Goal: Communication & Community: Answer question/provide support

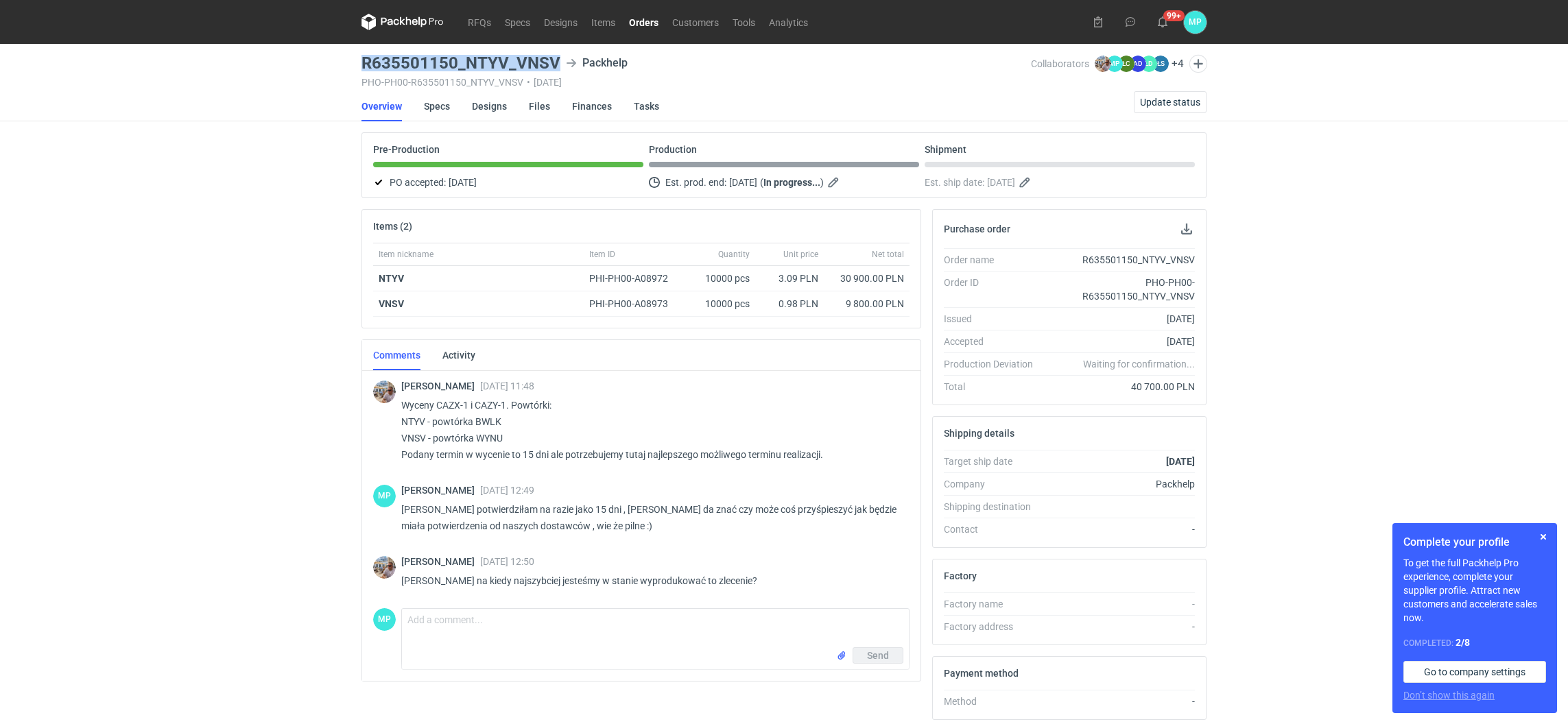
drag, startPoint x: 363, startPoint y: 58, endPoint x: 559, endPoint y: 69, distance: 196.3
click at [559, 69] on div "R635501150_NTYV_VNSV Packhelp" at bounding box center [697, 63] width 670 height 17
copy h3 "R635501150_NTYV_VNSV"
click at [421, 101] on li "Overview" at bounding box center [393, 106] width 62 height 30
click at [438, 102] on link "Specs" at bounding box center [437, 106] width 26 height 30
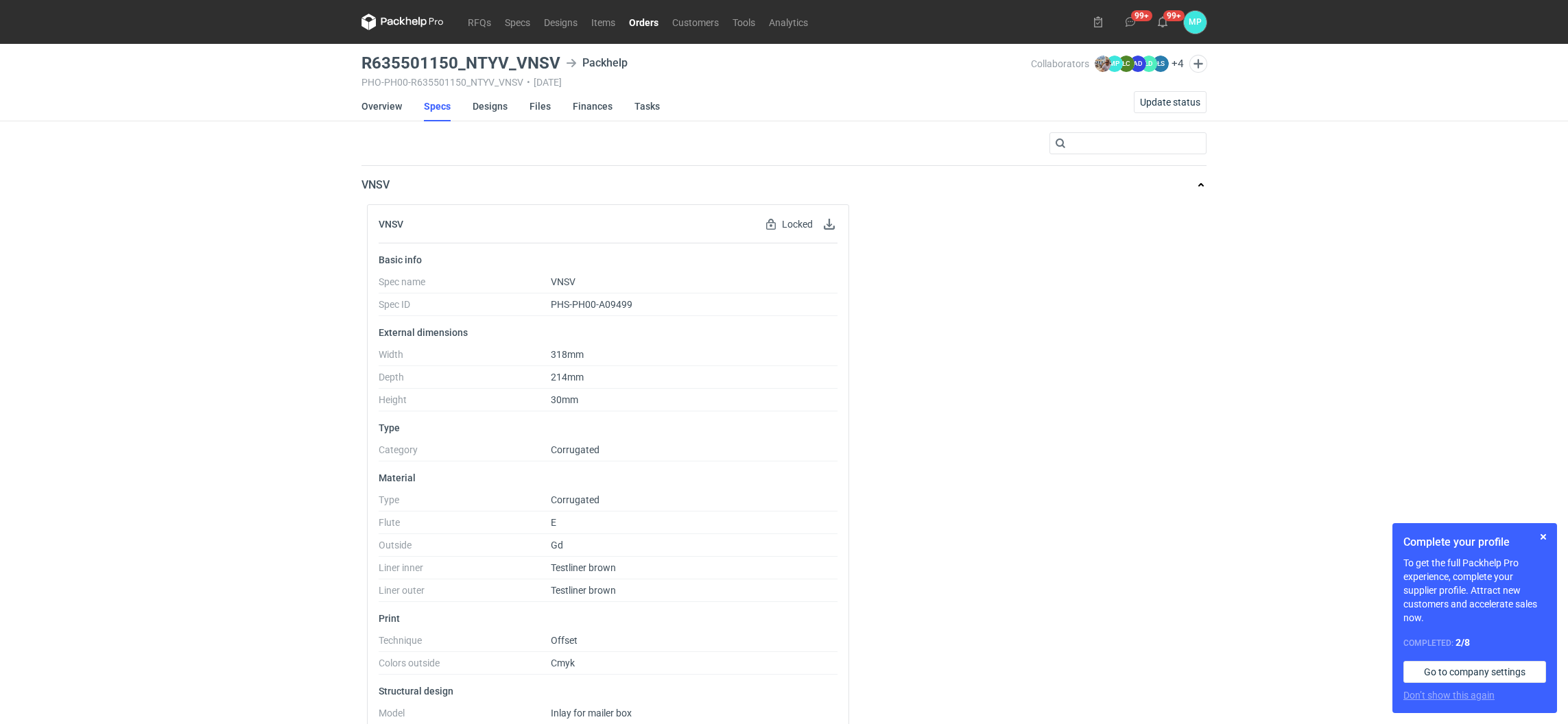
click at [643, 19] on link "Orders" at bounding box center [643, 22] width 43 height 17
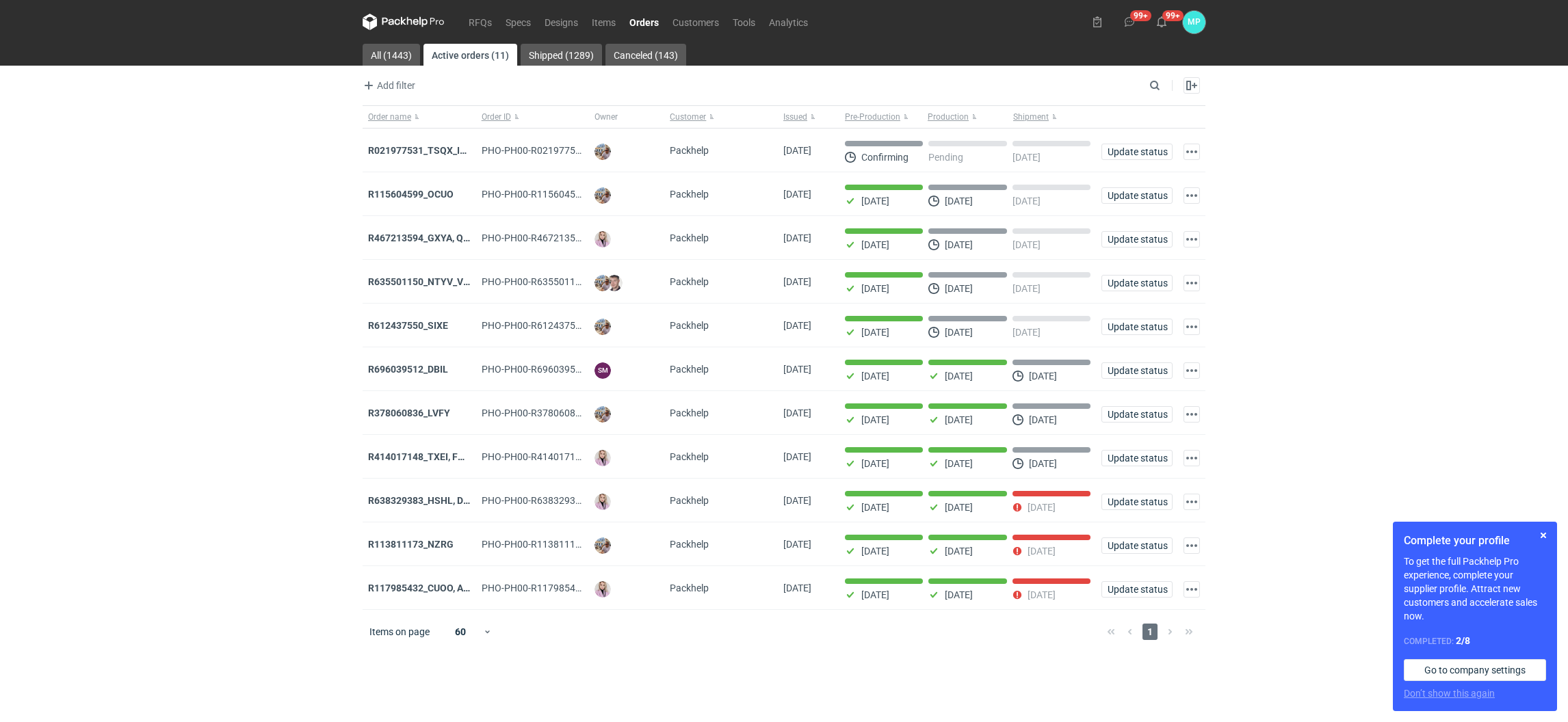
click at [434, 278] on strong "R635501150_NTYV_VNSV" at bounding box center [425, 282] width 115 height 11
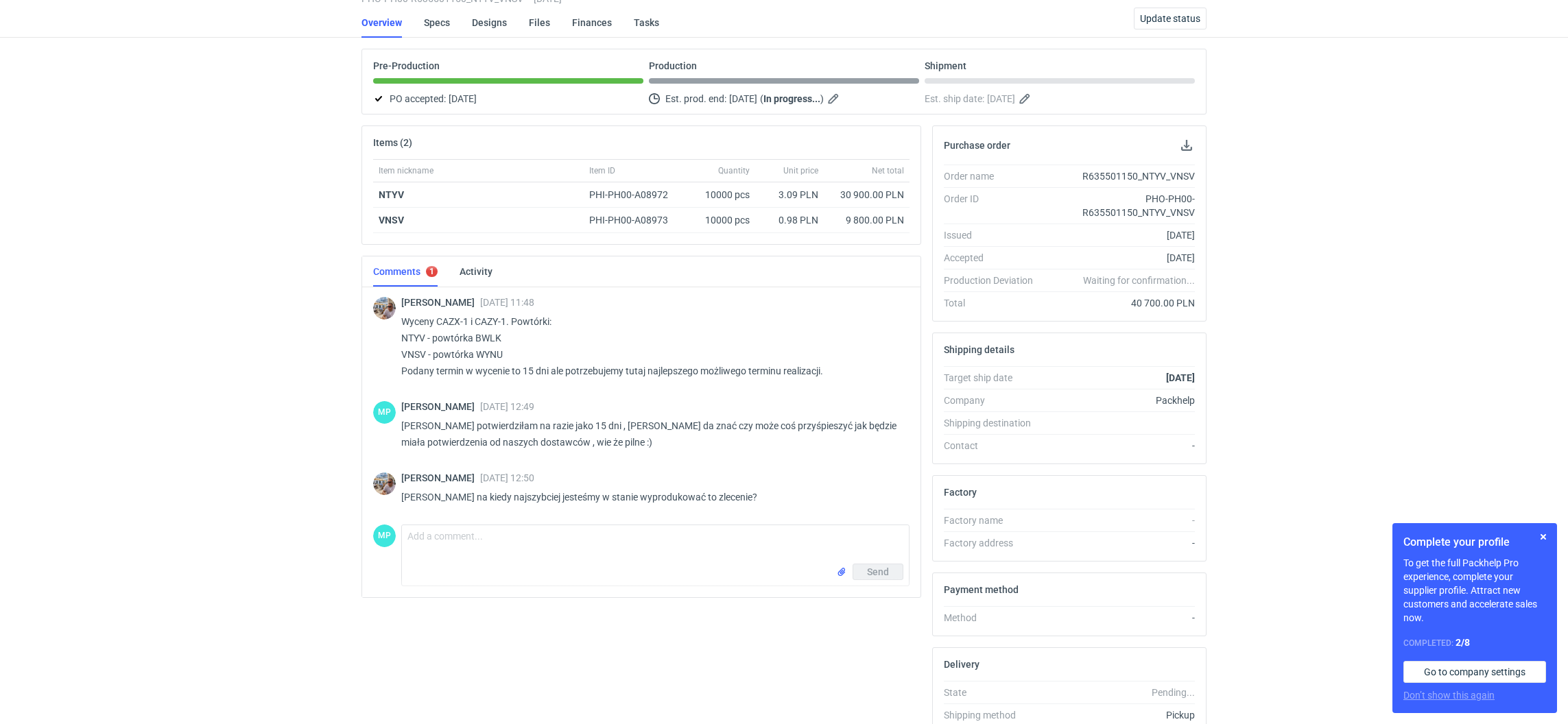
scroll to position [174, 0]
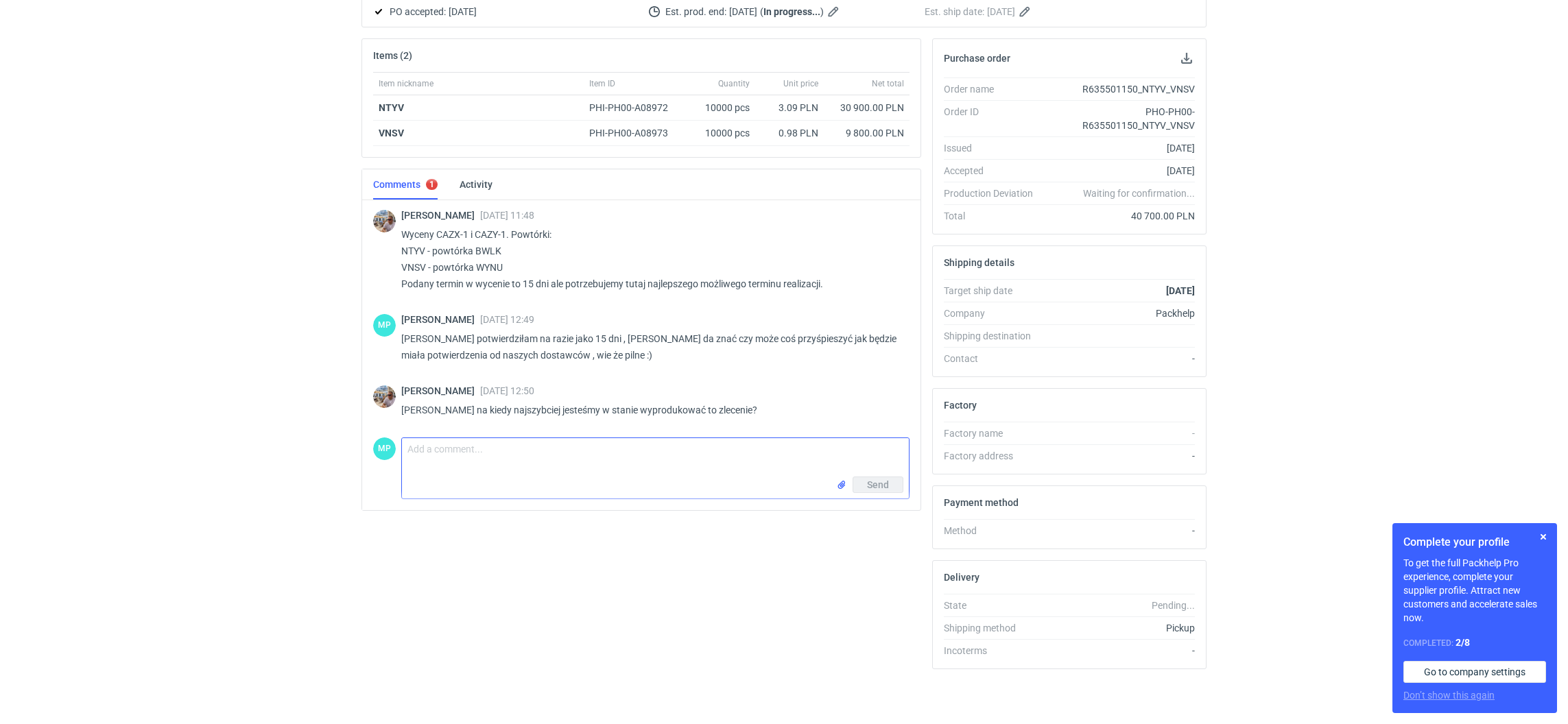
click at [443, 464] on textarea "Comment message" at bounding box center [655, 458] width 507 height 39
type textarea "CZeść [PERSON_NAME] postaramy się na 10-11 .09.2025 , na poczatku przyszłego ty…"
click at [520, 579] on div "Items (2) Item nickname Item ID Quantity Unit price Net total NTYV PHI-PH00-A08…" at bounding box center [641, 360] width 571 height 642
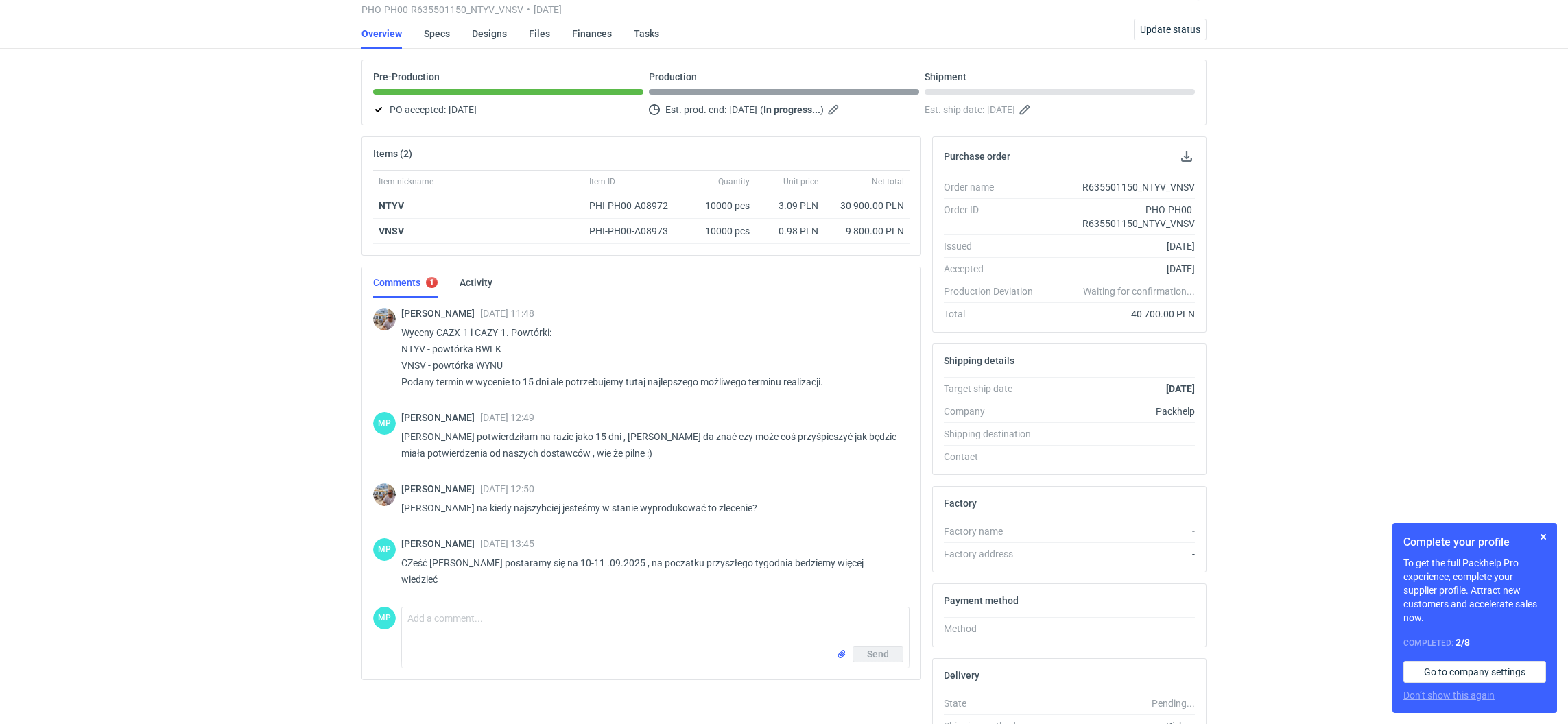
scroll to position [0, 0]
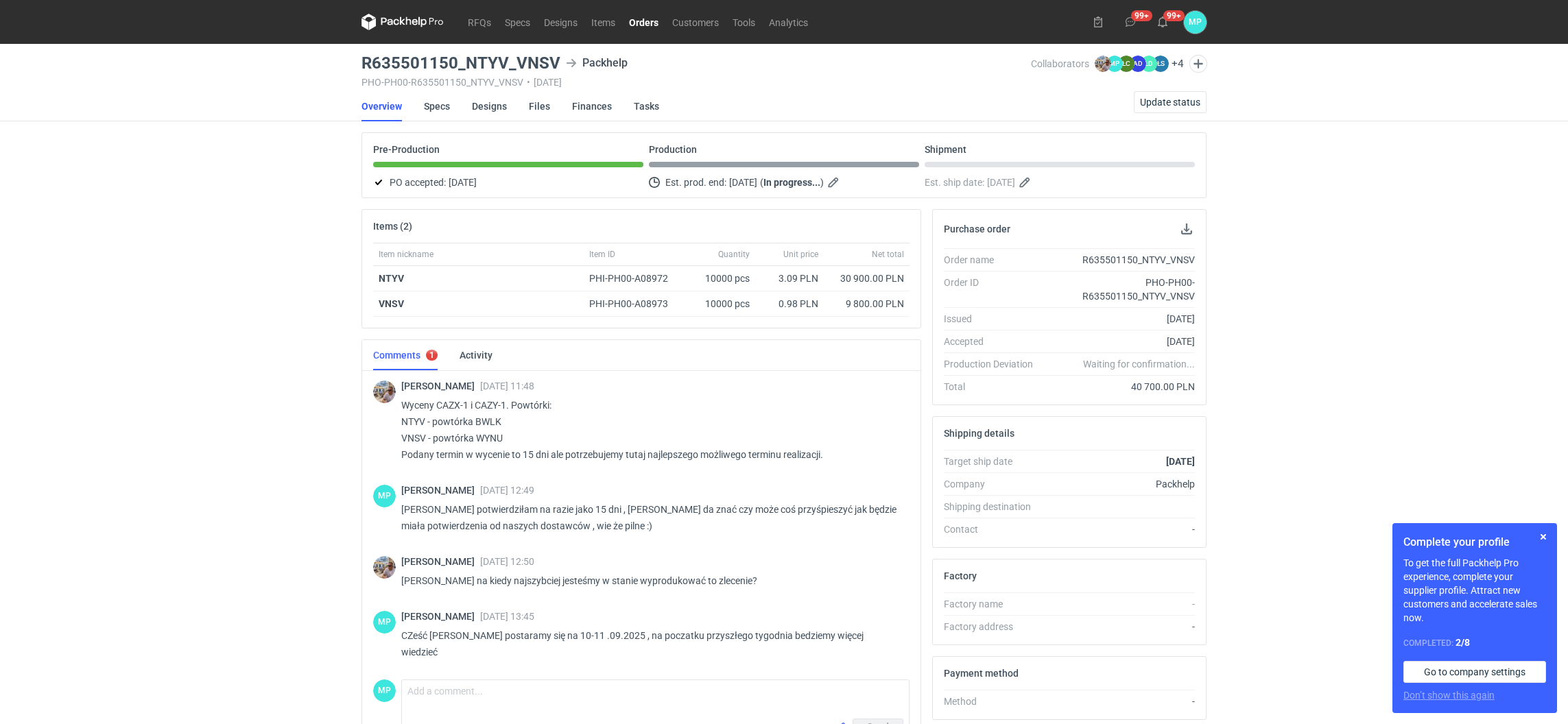
click at [648, 22] on link "Orders" at bounding box center [643, 22] width 43 height 17
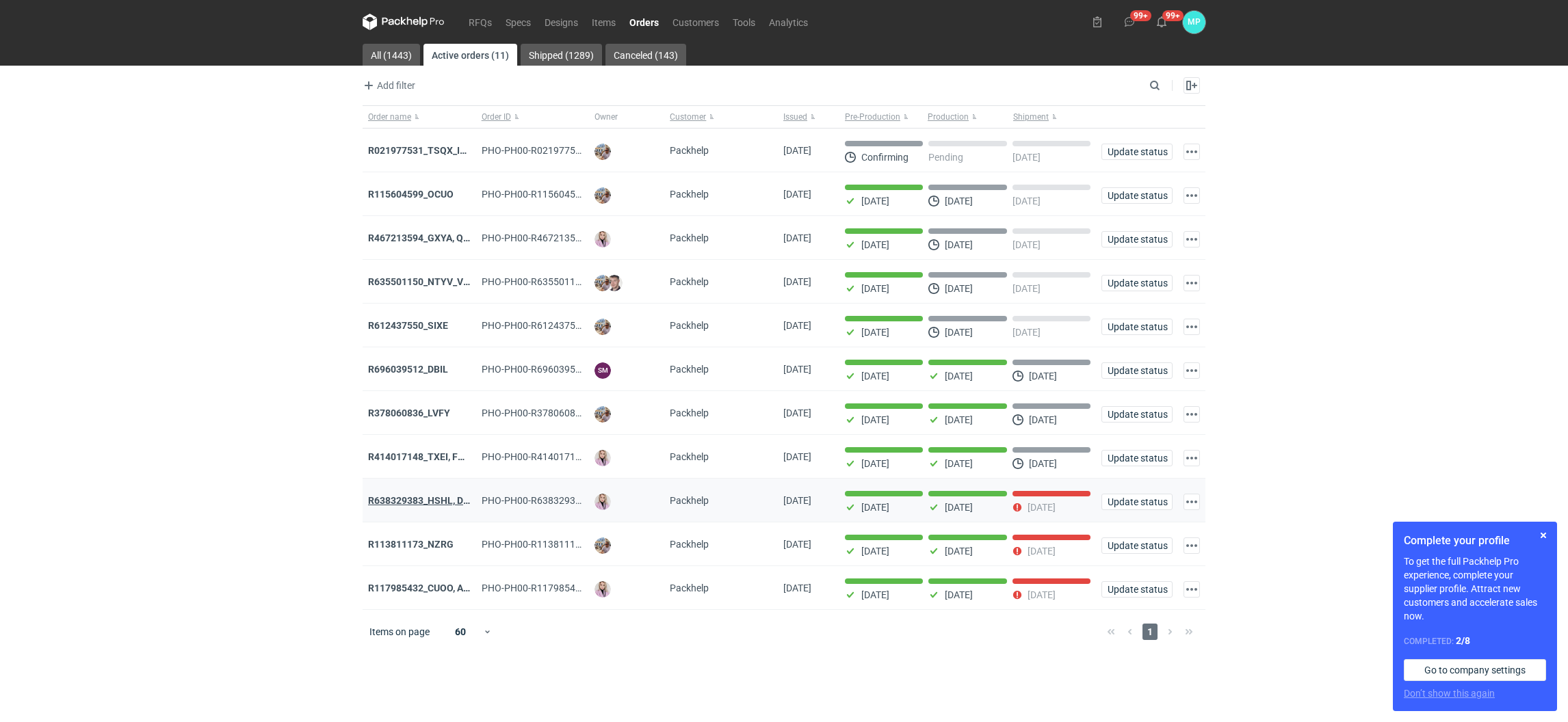
click at [413, 506] on strong "R638329383_HSHL, DETO" at bounding box center [424, 501] width 114 height 11
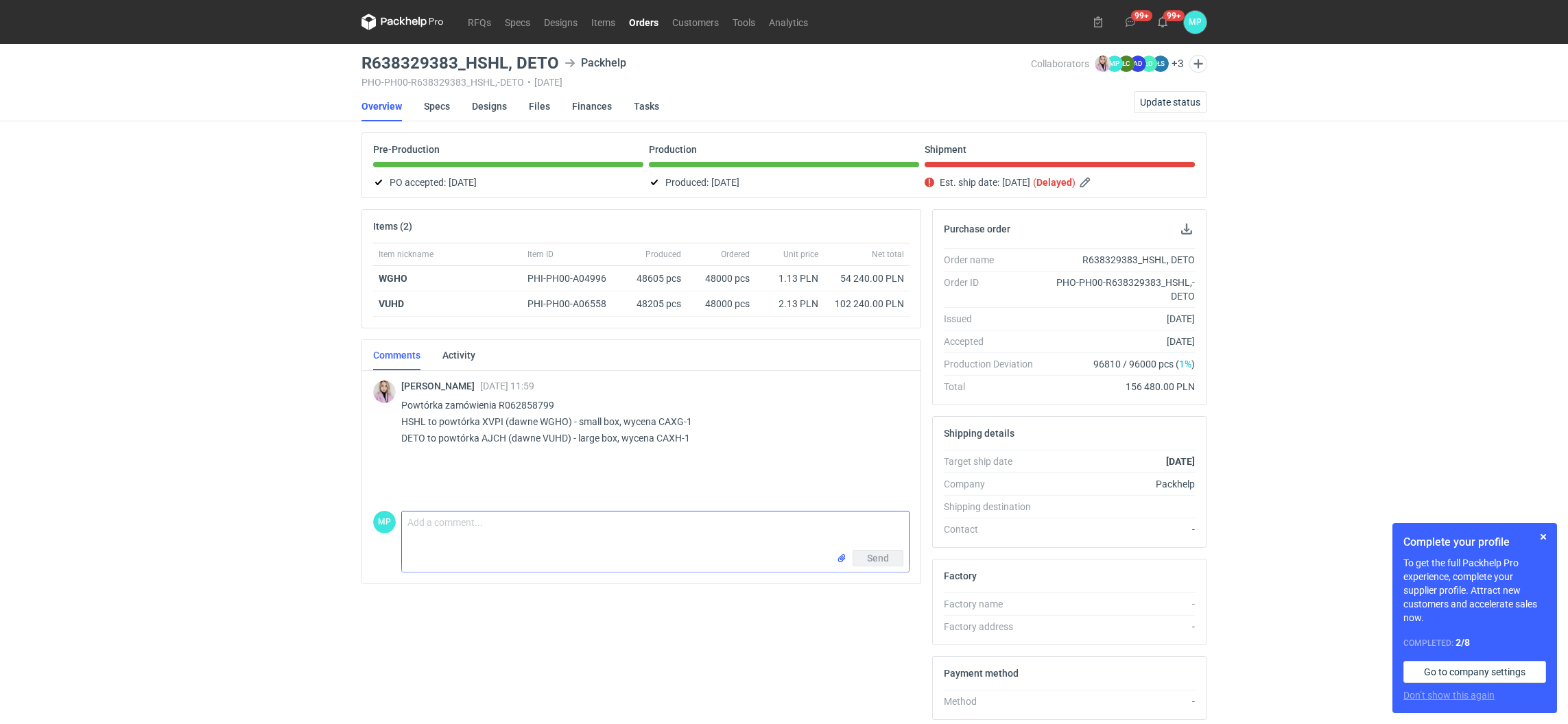
click at [450, 533] on textarea "Comment message" at bounding box center [655, 531] width 507 height 39
type textarea "K"
type textarea "Cześć [PERSON_NAME] czy wiadomo kiedy będzie odbiór tych zamówień"
